Goal: Information Seeking & Learning: Understand process/instructions

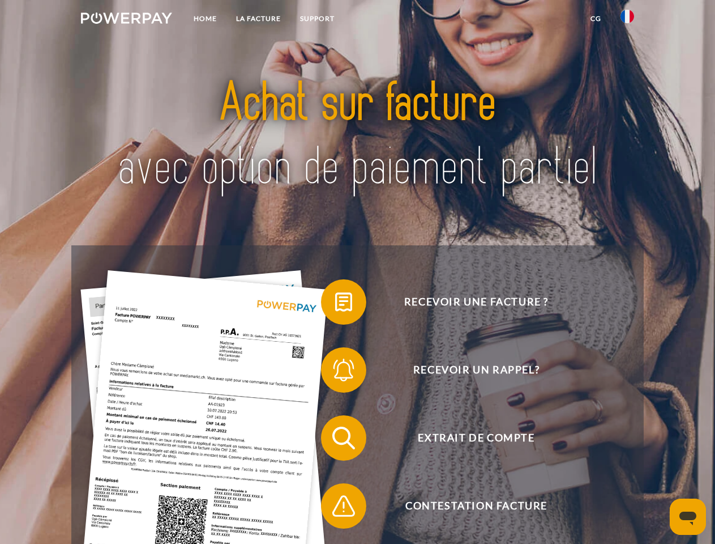
click at [126, 20] on img at bounding box center [126, 17] width 91 height 11
click at [627, 20] on img at bounding box center [628, 17] width 14 height 14
click at [596, 19] on link "CG" at bounding box center [596, 18] width 30 height 20
click at [335, 304] on span at bounding box center [326, 301] width 57 height 57
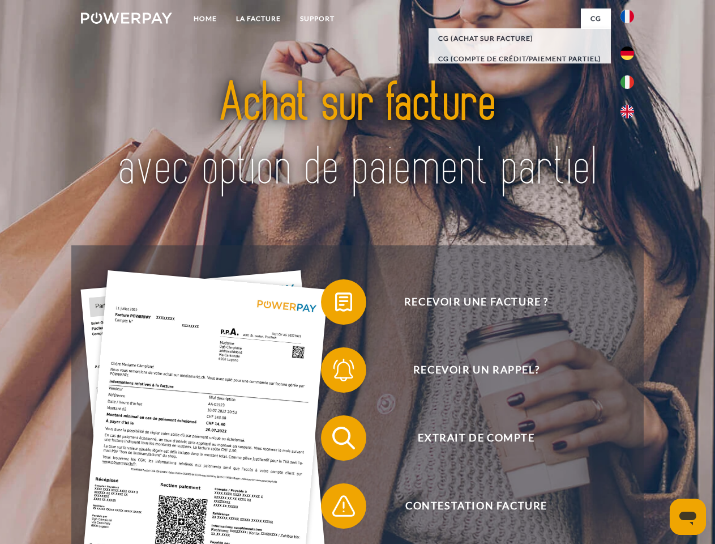
click at [335, 372] on span at bounding box center [326, 369] width 57 height 57
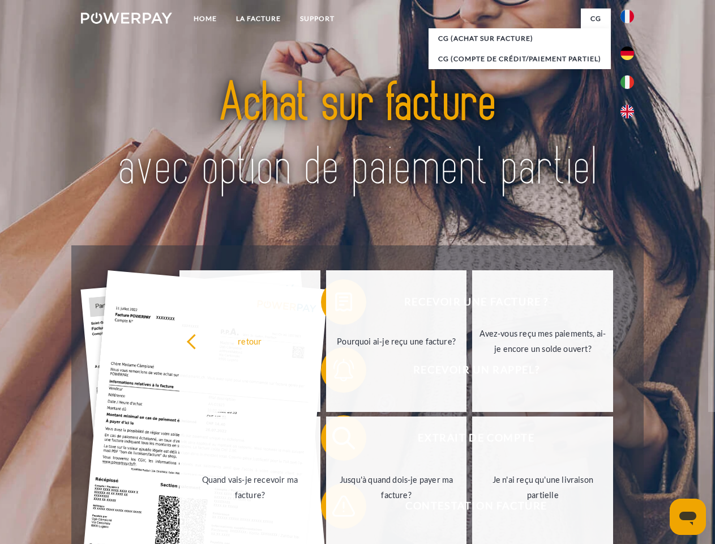
click at [335, 440] on link "Jusqu'à quand dois-je payer ma facture?" at bounding box center [396, 487] width 141 height 142
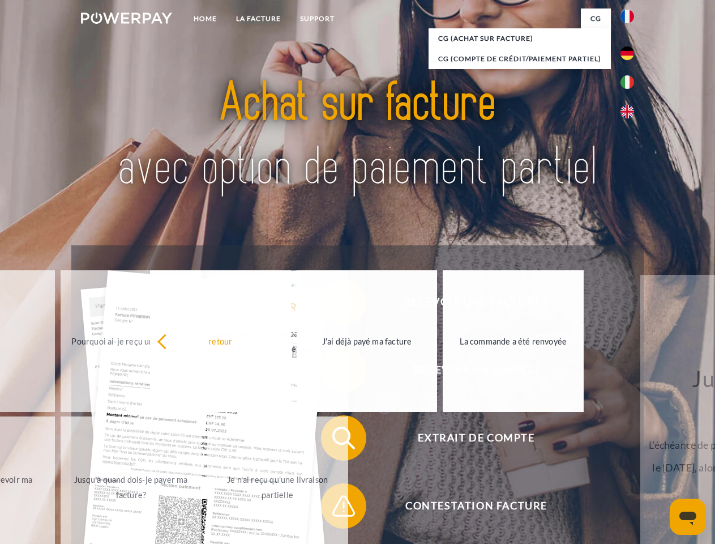
click at [335, 508] on span at bounding box center [326, 505] width 57 height 57
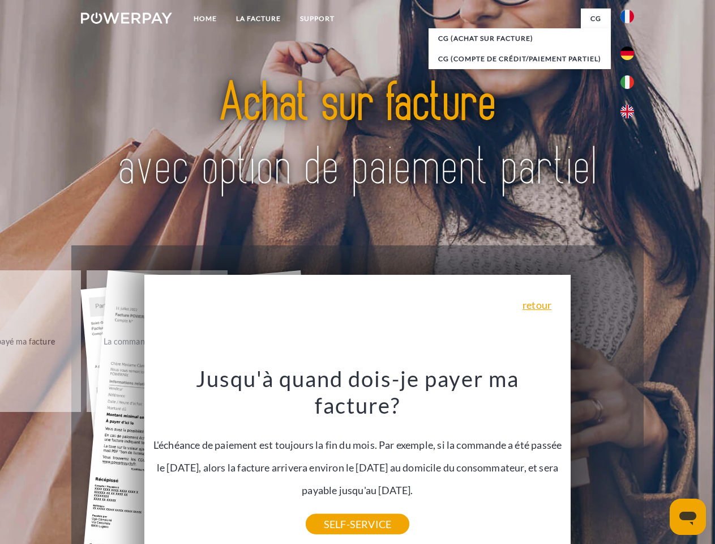
click at [688, 516] on icon "Ouvrir la fenêtre de messagerie" at bounding box center [688, 518] width 17 height 14
